Goal: Task Accomplishment & Management: Use online tool/utility

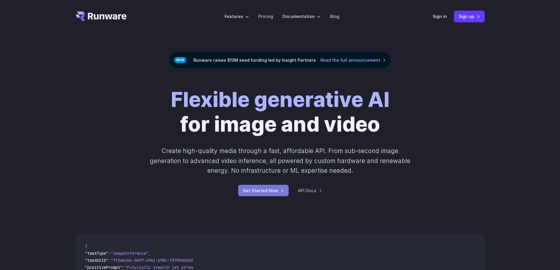
click at [268, 191] on link "Get Started Now" at bounding box center [263, 190] width 51 height 11
click at [443, 16] on link "Sign in" at bounding box center [439, 16] width 14 height 7
click at [471, 14] on link "Sign up" at bounding box center [469, 16] width 31 height 11
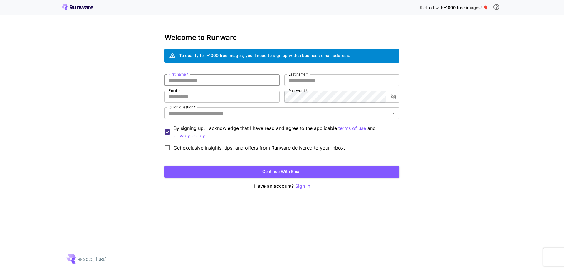
click at [196, 80] on input "First name   *" at bounding box center [222, 80] width 115 height 12
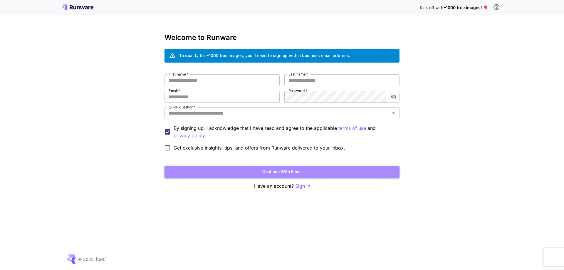
click at [280, 168] on button "Continue with email" at bounding box center [282, 172] width 235 height 12
click at [284, 171] on button "Continue with email" at bounding box center [282, 172] width 235 height 12
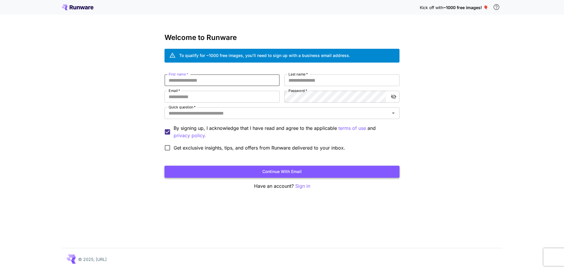
click at [288, 176] on button "Continue with email" at bounding box center [282, 172] width 235 height 12
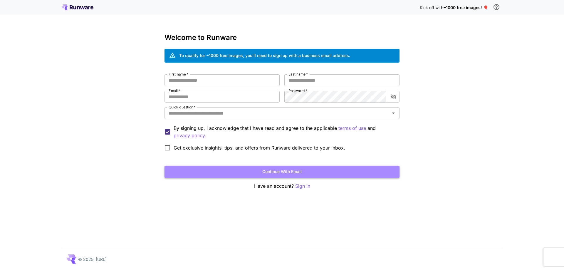
click at [288, 175] on button "Continue with email" at bounding box center [282, 172] width 235 height 12
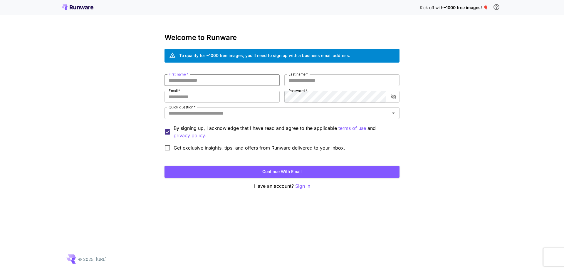
click at [212, 78] on input "First name   *" at bounding box center [222, 80] width 115 height 12
click at [204, 79] on input "First name   *" at bounding box center [222, 80] width 115 height 12
click at [230, 83] on input "First name   *" at bounding box center [222, 80] width 115 height 12
type input "******"
type input "***"
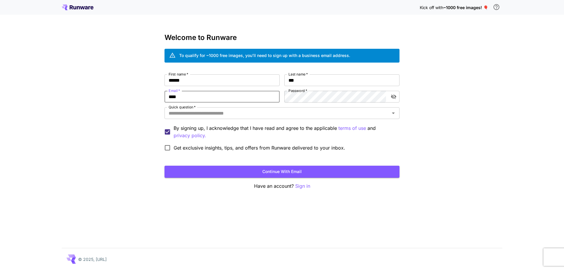
type input "**********"
click at [226, 109] on div "Quick question   *" at bounding box center [282, 113] width 235 height 12
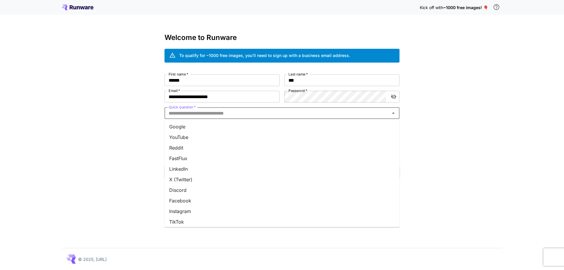
click at [186, 149] on li "Reddit" at bounding box center [282, 147] width 235 height 11
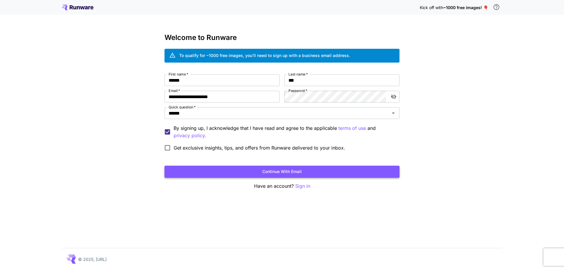
click at [232, 170] on button "Continue with email" at bounding box center [282, 172] width 235 height 12
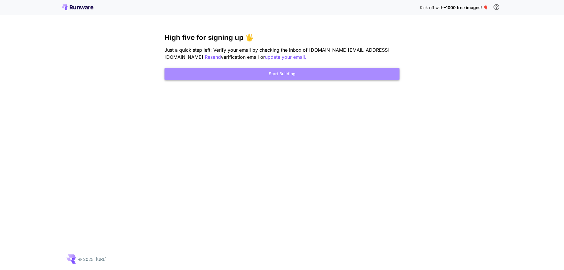
click at [287, 75] on button "Start Building" at bounding box center [282, 74] width 235 height 12
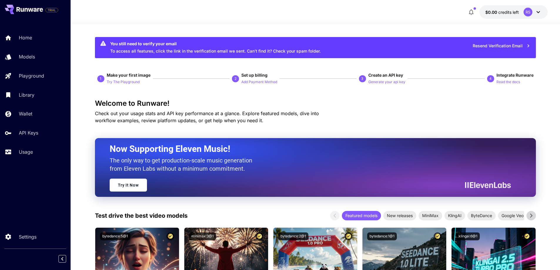
click at [528, 13] on div "RS" at bounding box center [527, 12] width 9 height 9
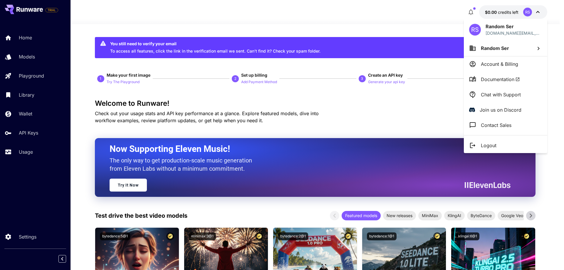
click at [386, 18] on div at bounding box center [282, 135] width 564 height 270
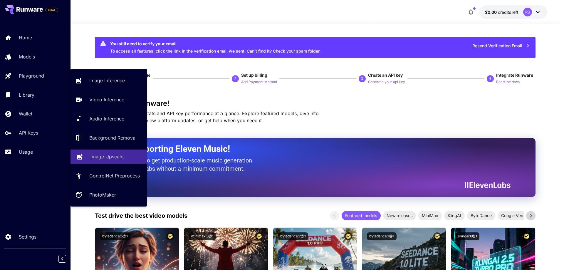
click at [109, 156] on p "Image Upscale" at bounding box center [106, 156] width 33 height 7
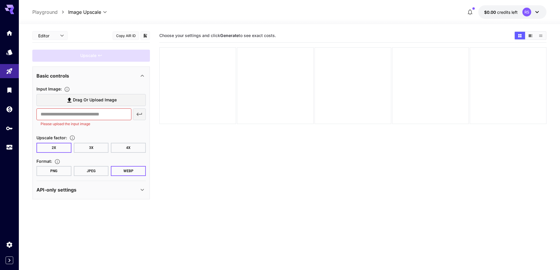
click at [80, 99] on span "Drag or upload image" at bounding box center [95, 99] width 44 height 7
click at [0, 0] on input "Drag or upload image" at bounding box center [0, 0] width 0 height 0
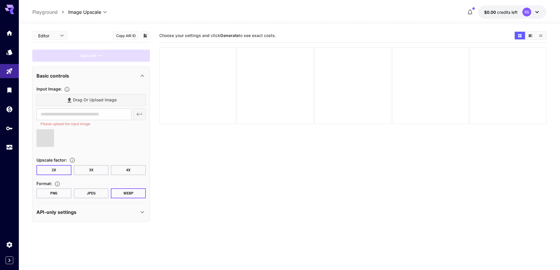
type input "**********"
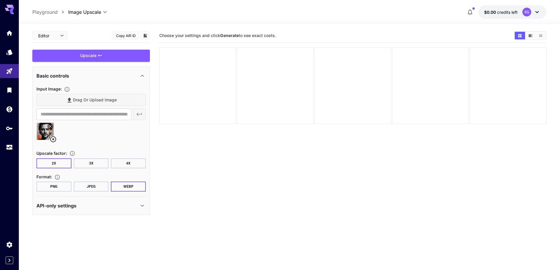
click at [52, 139] on icon at bounding box center [53, 139] width 7 height 7
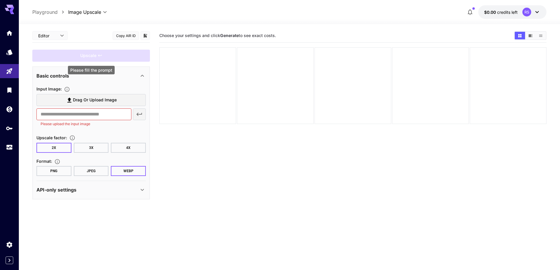
click at [79, 56] on div "Upscale" at bounding box center [91, 56] width 118 height 12
click at [85, 100] on span "Drag or upload image" at bounding box center [95, 99] width 44 height 7
click at [0, 0] on input "Drag or upload image" at bounding box center [0, 0] width 0 height 0
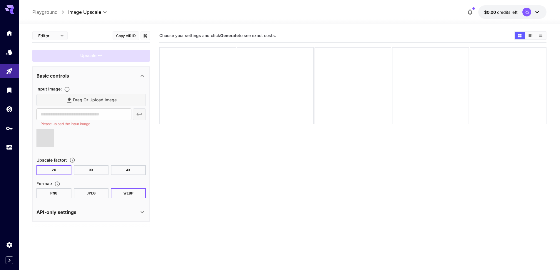
type input "**********"
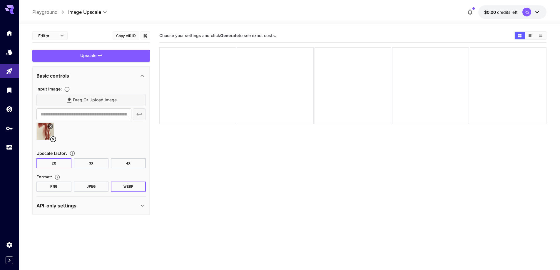
click at [94, 162] on button "3X" at bounding box center [91, 163] width 35 height 10
click at [57, 189] on button "PNG" at bounding box center [53, 187] width 35 height 10
click at [80, 56] on div "Upscale" at bounding box center [91, 56] width 118 height 12
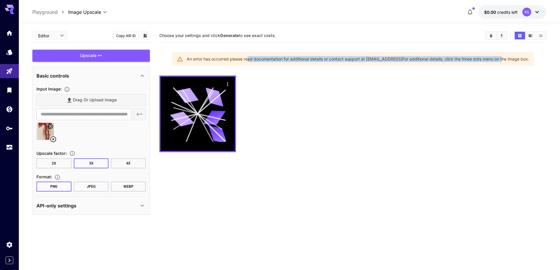
drag, startPoint x: 244, startPoint y: 60, endPoint x: 495, endPoint y: 66, distance: 251.2
click at [503, 65] on div "An error has occurred please read documentation for additional details or conta…" at bounding box center [353, 59] width 362 height 14
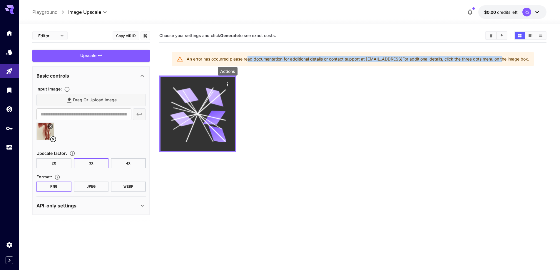
click at [226, 84] on icon "Actions" at bounding box center [227, 84] width 6 height 6
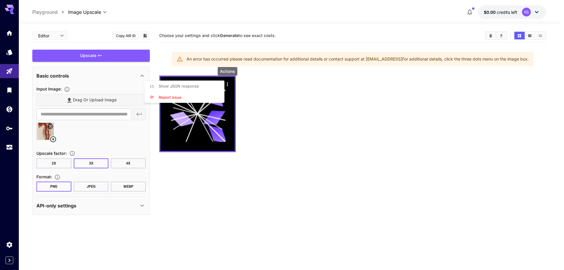
click at [208, 119] on div at bounding box center [282, 135] width 564 height 270
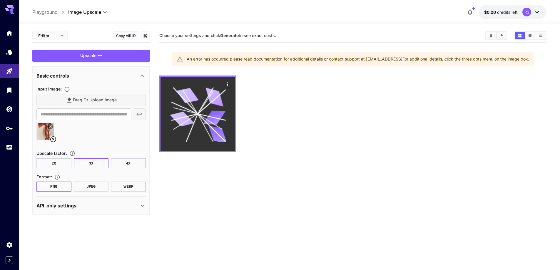
click at [210, 112] on icon at bounding box center [198, 114] width 56 height 56
click at [226, 85] on icon "Actions" at bounding box center [227, 84] width 6 height 6
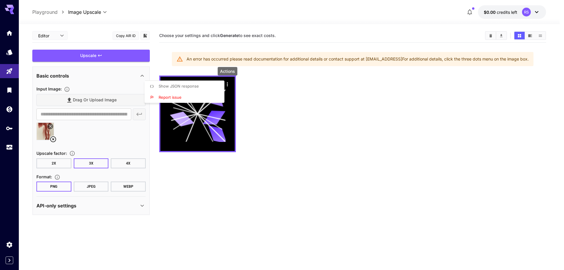
click at [189, 88] on span "Show JSON response" at bounding box center [179, 86] width 40 height 5
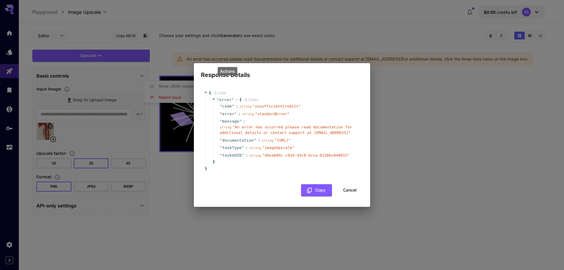
click at [354, 190] on button "Cancel" at bounding box center [350, 190] width 26 height 12
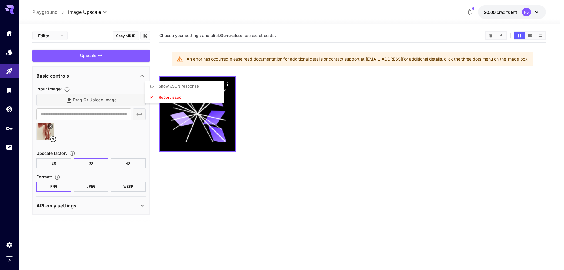
click at [102, 138] on div at bounding box center [282, 135] width 564 height 270
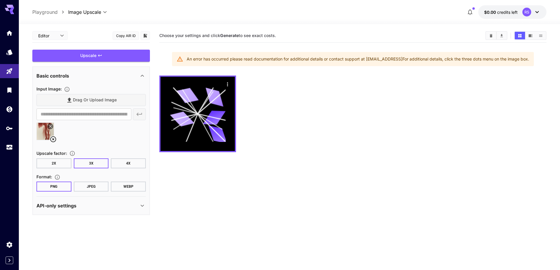
click at [90, 103] on div "Drag or upload image" at bounding box center [90, 100] width 109 height 12
click at [93, 96] on div "Drag or upload image" at bounding box center [90, 100] width 109 height 12
drag, startPoint x: 80, startPoint y: 92, endPoint x: 85, endPoint y: 97, distance: 7.1
click at [81, 93] on section "**********" at bounding box center [90, 115] width 109 height 60
click at [88, 101] on div "Drag or upload image" at bounding box center [90, 100] width 109 height 12
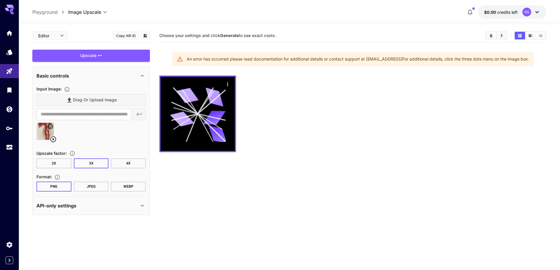
click at [101, 79] on div "Basic controls" at bounding box center [90, 76] width 109 height 14
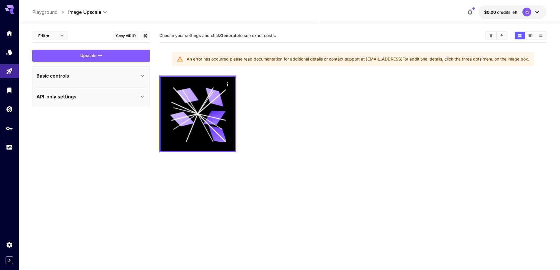
click at [103, 81] on div "Basic controls" at bounding box center [90, 76] width 109 height 14
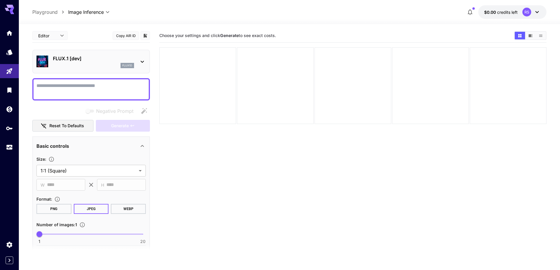
click at [84, 61] on p "FLUX.1 [dev]" at bounding box center [93, 58] width 81 height 7
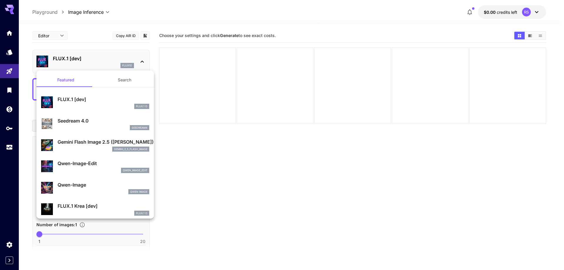
click at [196, 155] on div at bounding box center [282, 135] width 564 height 270
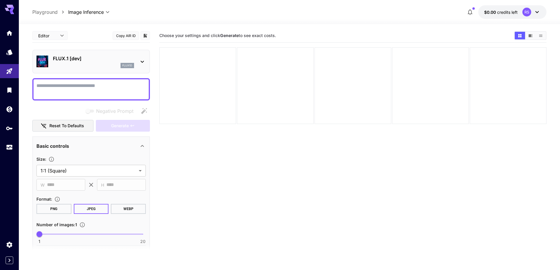
click at [78, 88] on textarea "Negative Prompt" at bounding box center [90, 89] width 109 height 14
click at [56, 92] on textarea "Negative Prompt" at bounding box center [90, 89] width 109 height 14
paste textarea "**********"
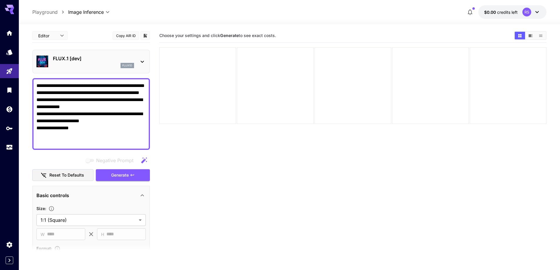
click at [68, 95] on textarea "**********" at bounding box center [90, 113] width 109 height 63
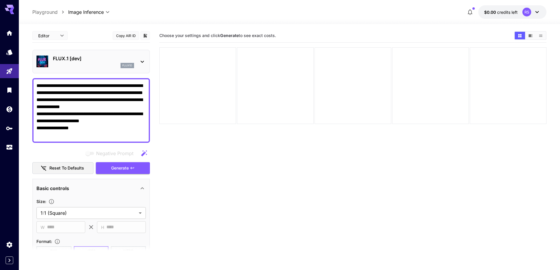
click at [76, 100] on textarea "**********" at bounding box center [90, 110] width 109 height 56
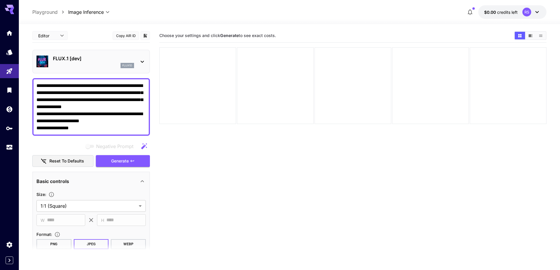
click at [121, 105] on textarea "**********" at bounding box center [90, 106] width 109 height 49
click at [113, 119] on textarea "**********" at bounding box center [90, 106] width 109 height 49
click at [85, 84] on textarea "**********" at bounding box center [90, 106] width 109 height 49
click at [37, 87] on textarea "**********" at bounding box center [90, 106] width 109 height 49
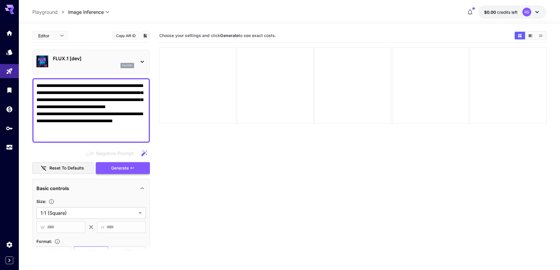
click at [130, 168] on icon "button" at bounding box center [132, 168] width 5 height 5
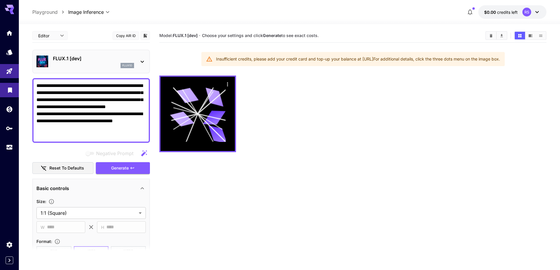
drag, startPoint x: 88, startPoint y: 86, endPoint x: 16, endPoint y: 84, distance: 71.7
click at [17, 84] on div "**********" at bounding box center [280, 158] width 560 height 316
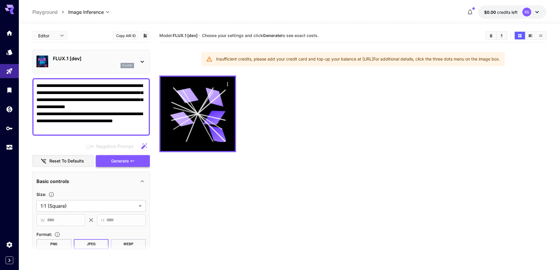
type textarea "**********"
click at [117, 161] on span "Generate" at bounding box center [120, 160] width 18 height 7
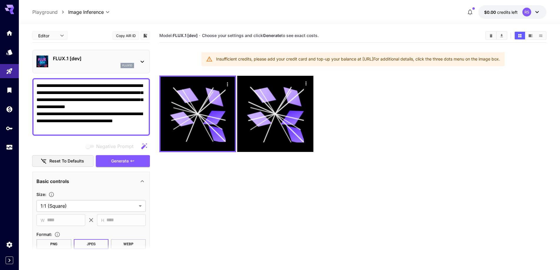
click at [530, 11] on div "RS" at bounding box center [526, 12] width 9 height 9
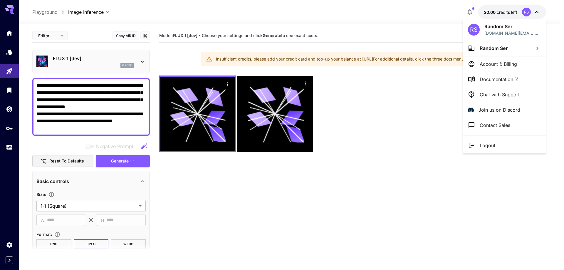
click at [518, 66] on li "Account & Billing" at bounding box center [504, 63] width 83 height 15
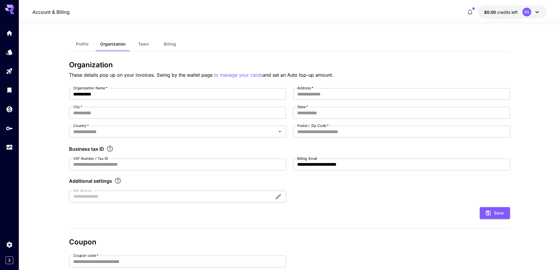
click at [165, 44] on span "Billing" at bounding box center [170, 43] width 12 height 5
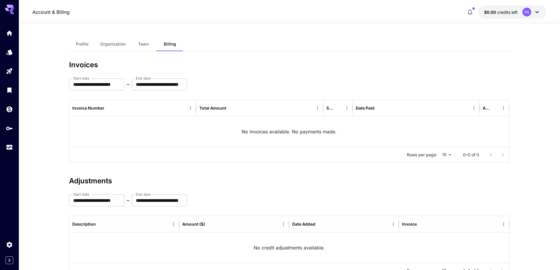
click at [145, 46] on span "Team" at bounding box center [143, 43] width 11 height 5
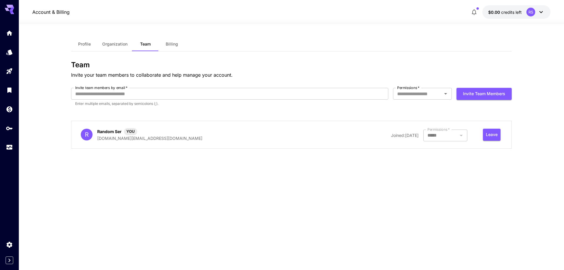
click at [111, 46] on span "Organization" at bounding box center [114, 43] width 25 height 5
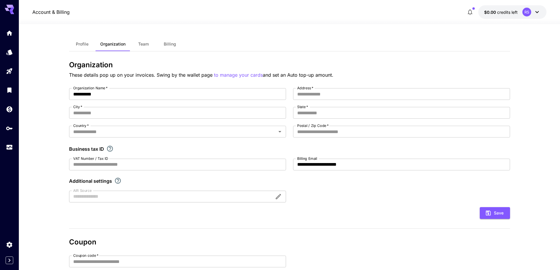
click at [82, 44] on span "Profile" at bounding box center [82, 43] width 13 height 5
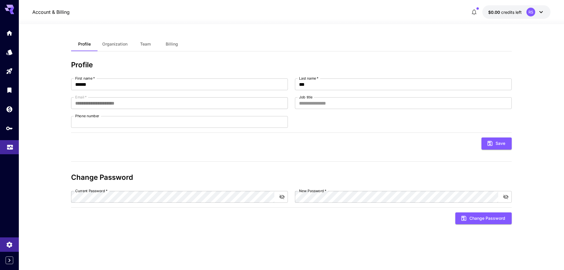
click at [13, 147] on icon "Usage" at bounding box center [9, 145] width 7 height 7
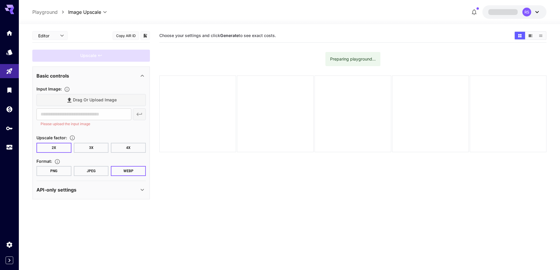
click at [84, 98] on div "Drag or upload image" at bounding box center [90, 100] width 109 height 12
click at [98, 97] on div "Drag or upload image" at bounding box center [90, 100] width 109 height 12
click at [100, 97] on span "Drag or upload image" at bounding box center [95, 99] width 44 height 7
click at [0, 0] on input "Drag or upload image" at bounding box center [0, 0] width 0 height 0
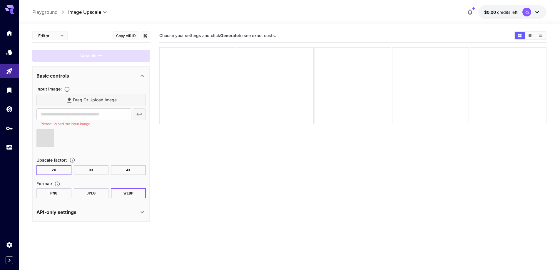
type input "**********"
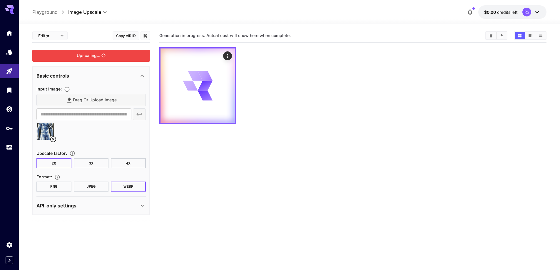
click at [95, 55] on div "Upscaling..." at bounding box center [91, 56] width 118 height 12
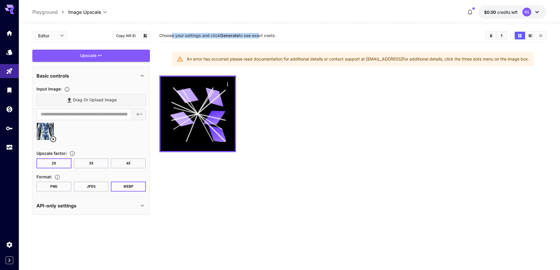
drag, startPoint x: 179, startPoint y: 36, endPoint x: 260, endPoint y: 37, distance: 80.5
click at [260, 37] on span "Choose your settings and click Generate to see exact costs." at bounding box center [217, 35] width 117 height 5
click at [320, 39] on div "Choose your settings and click Generate to see exact costs." at bounding box center [352, 35] width 387 height 9
click at [511, 16] on button "$0.00 credits left RS" at bounding box center [512, 12] width 68 height 14
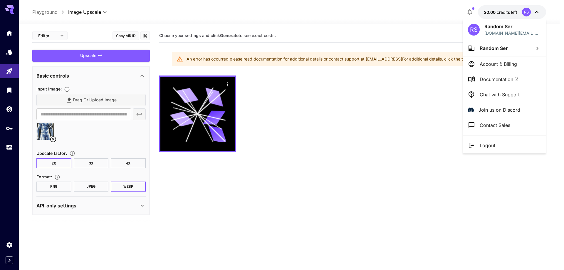
click at [526, 51] on li "Random Ser" at bounding box center [504, 48] width 83 height 16
click at [521, 64] on div at bounding box center [282, 135] width 564 height 270
click at [507, 64] on p "Account & Billing" at bounding box center [498, 64] width 37 height 7
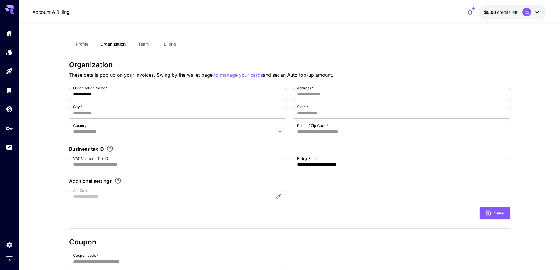
click at [169, 46] on span "Billing" at bounding box center [170, 43] width 12 height 5
